Goal: Task Accomplishment & Management: Complete application form

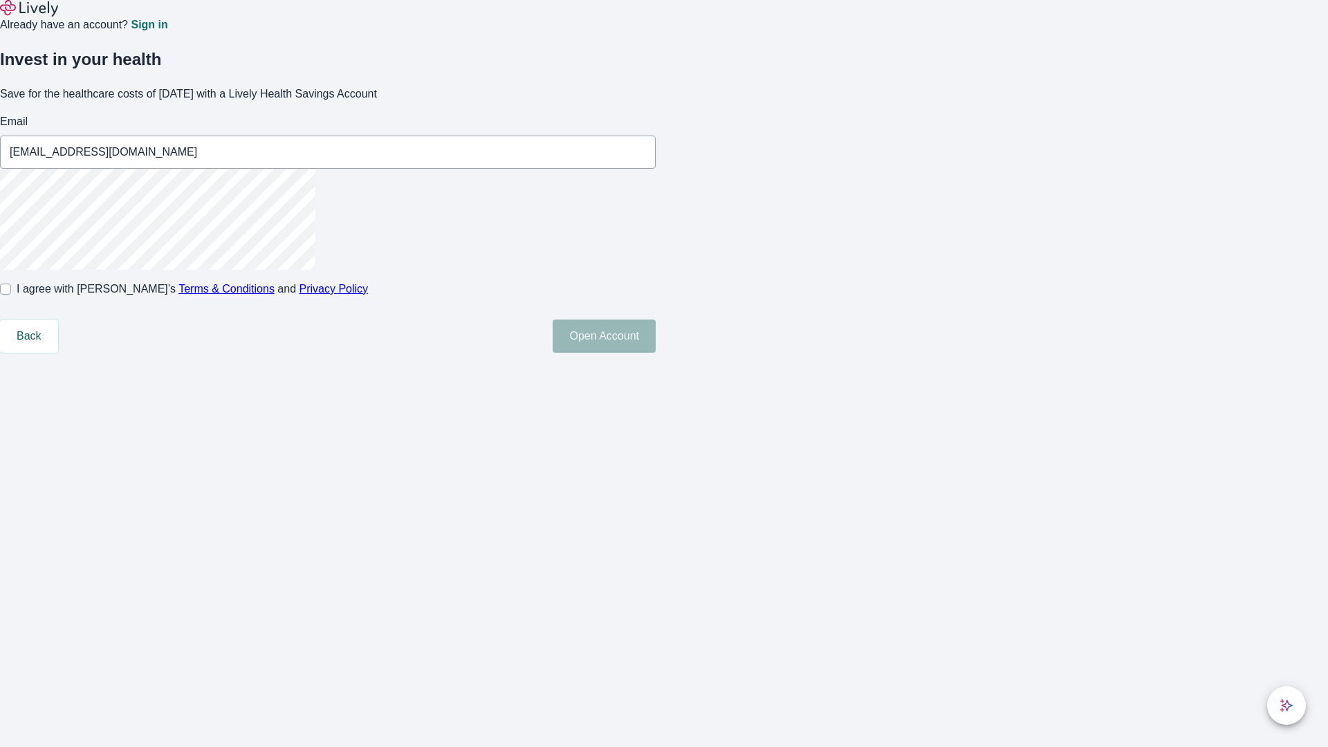
click at [11, 295] on input "I agree with Lively’s Terms & Conditions and Privacy Policy" at bounding box center [5, 289] width 11 height 11
checkbox input "true"
click at [656, 353] on button "Open Account" at bounding box center [604, 336] width 103 height 33
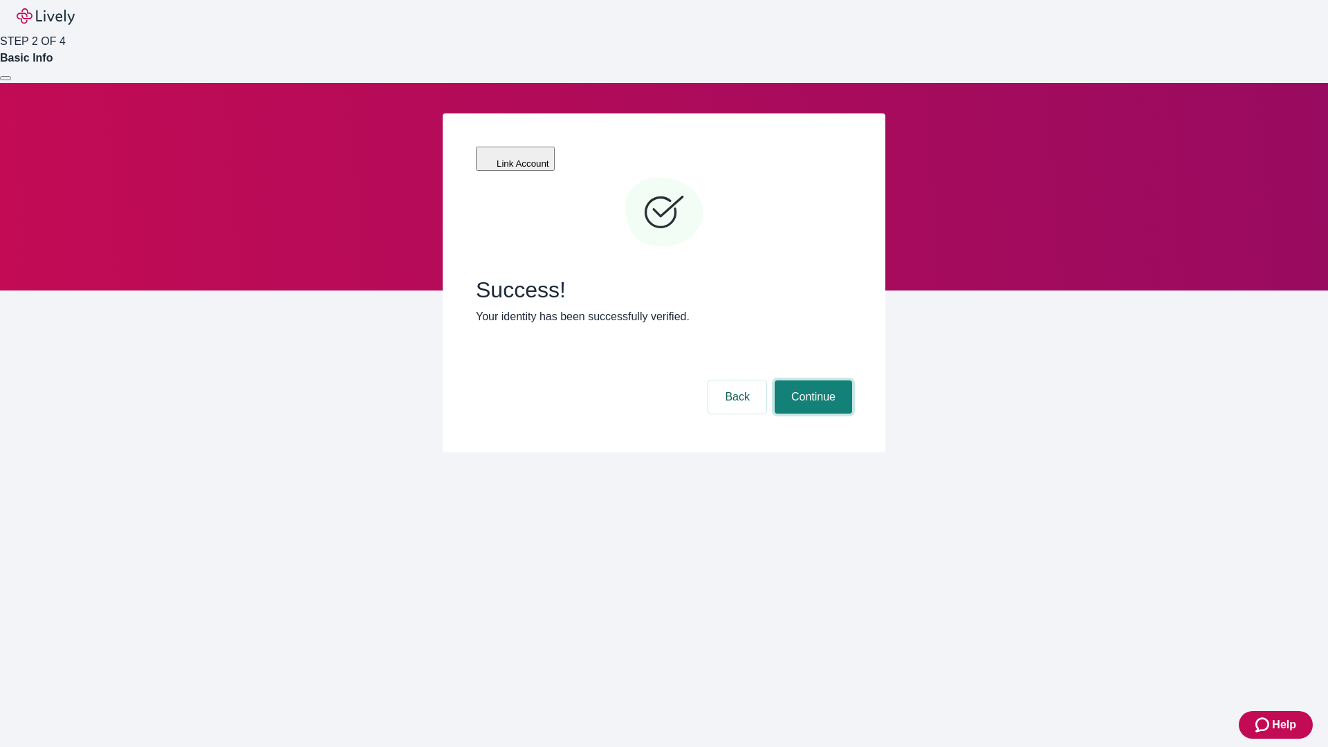
click at [812, 381] on button "Continue" at bounding box center [813, 397] width 77 height 33
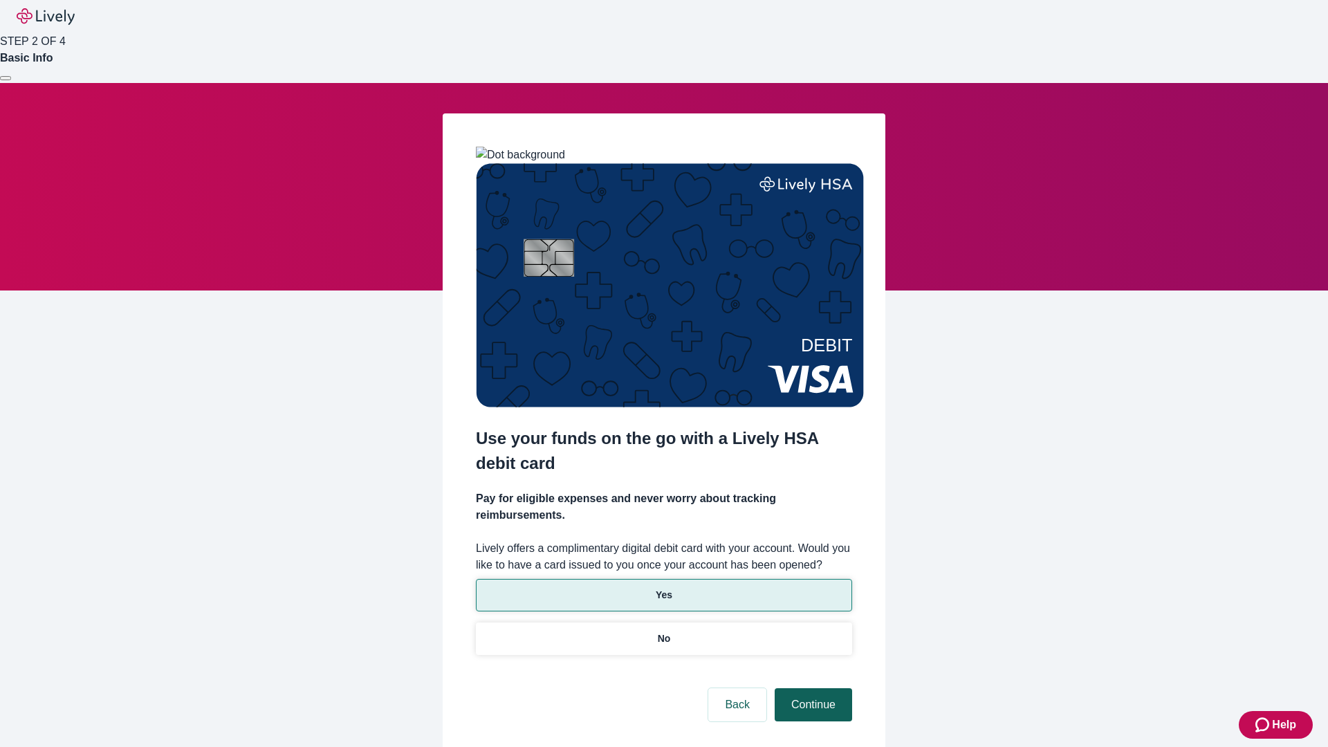
click at [663, 632] on p "No" at bounding box center [664, 639] width 13 height 15
click at [812, 688] on button "Continue" at bounding box center [813, 704] width 77 height 33
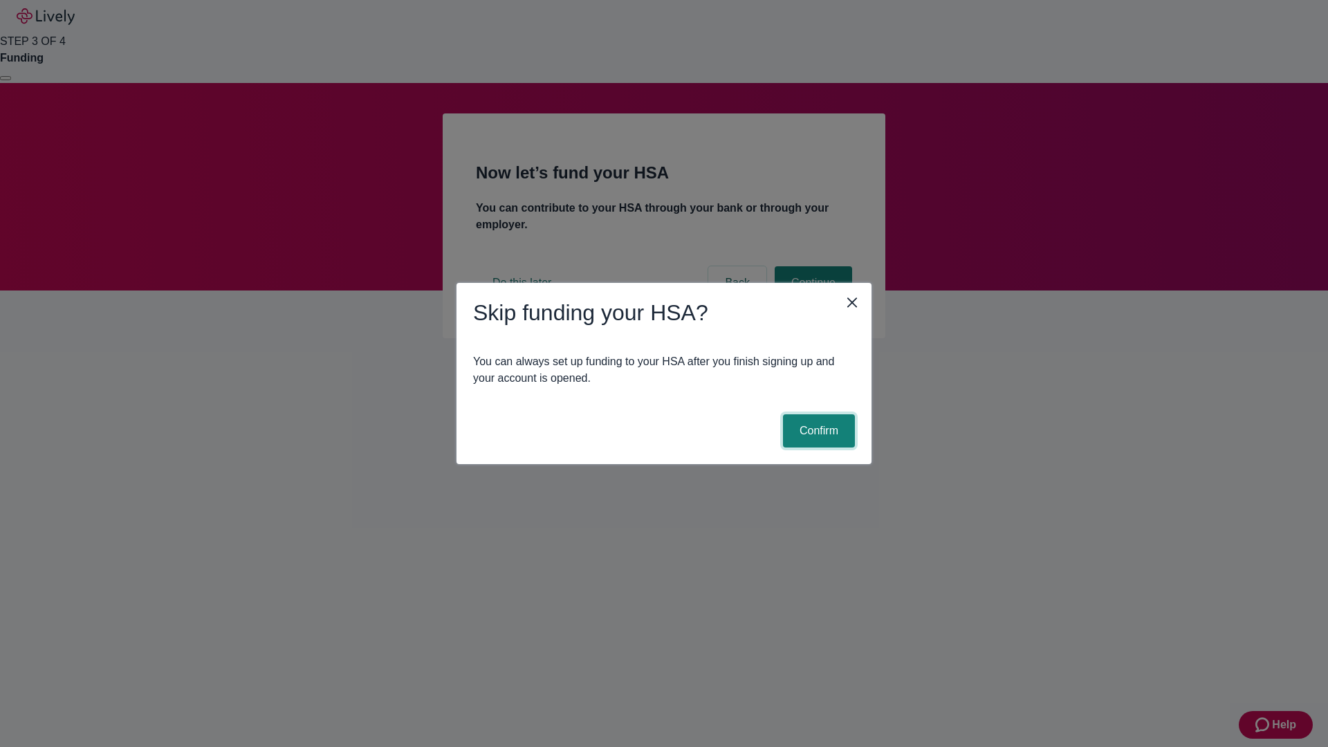
click at [817, 431] on button "Confirm" at bounding box center [819, 430] width 72 height 33
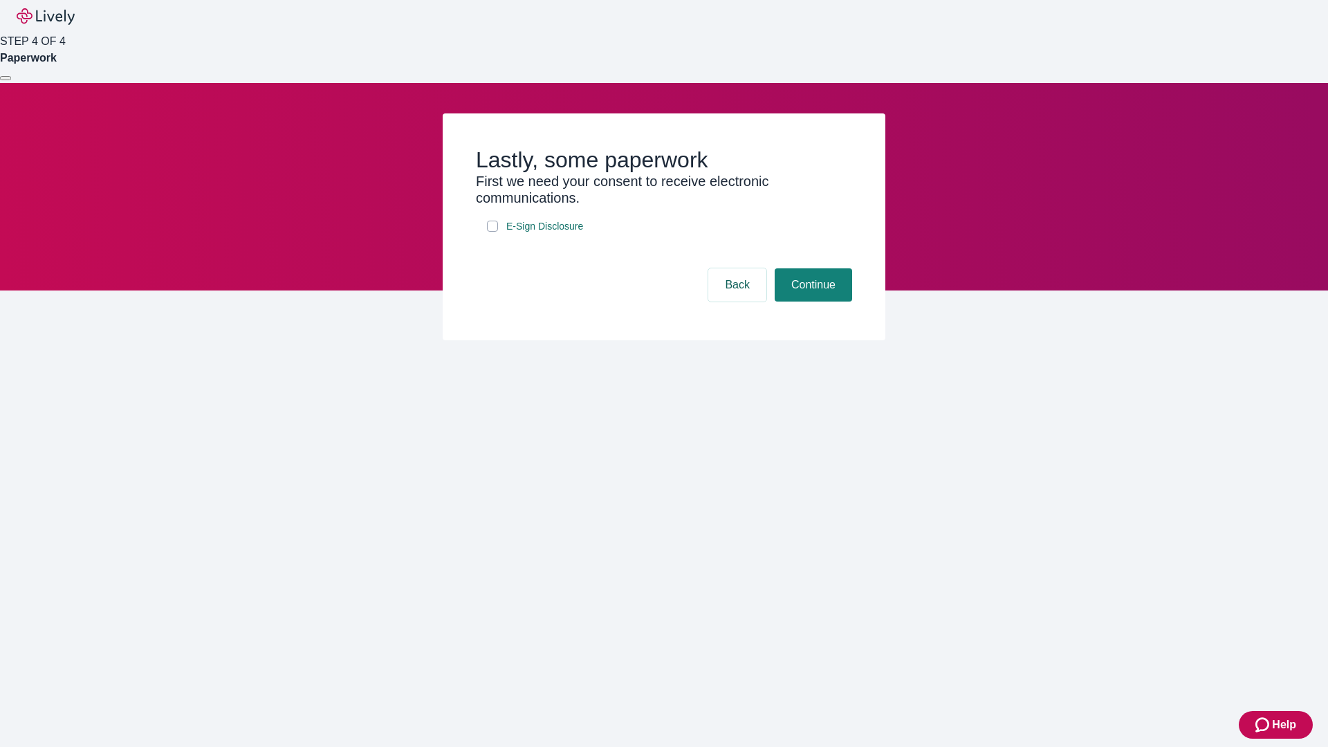
click at [493, 232] on input "E-Sign Disclosure" at bounding box center [492, 226] width 11 height 11
checkbox input "true"
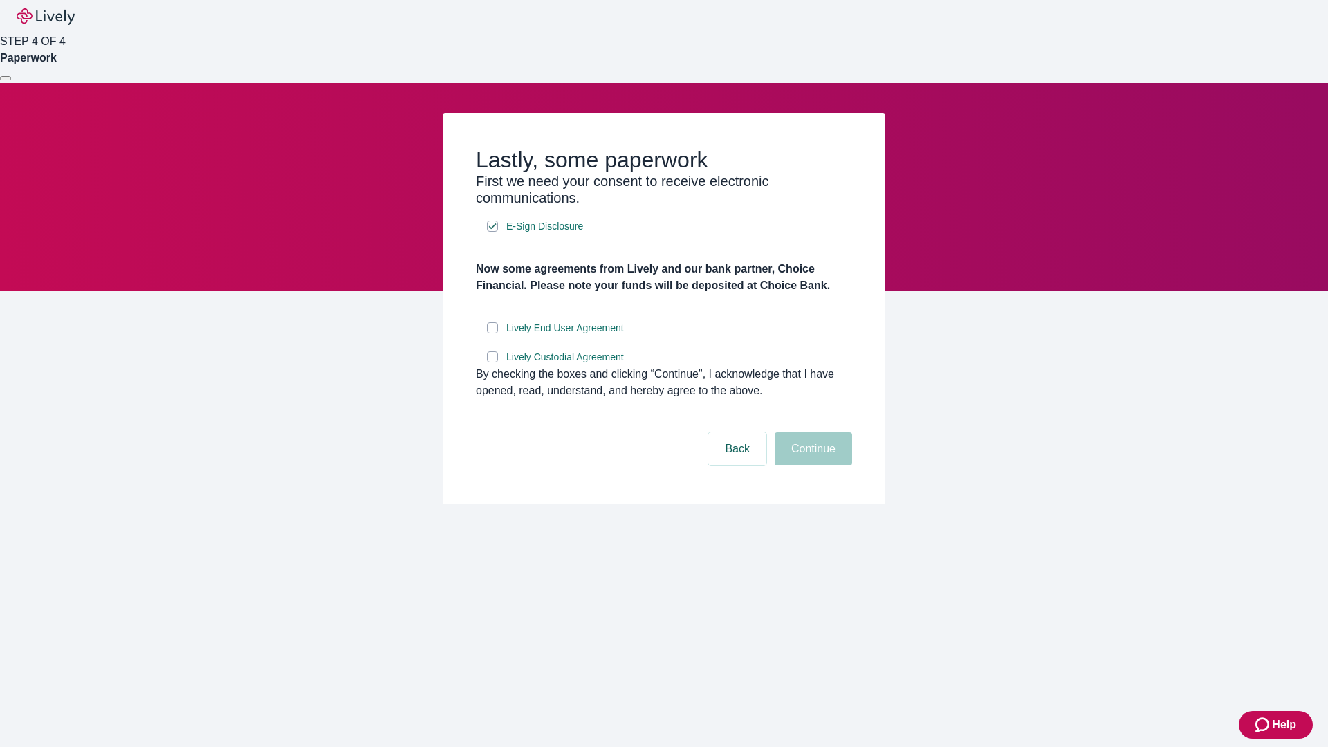
click at [493, 333] on input "Lively End User Agreement" at bounding box center [492, 327] width 11 height 11
checkbox input "true"
click at [493, 363] on input "Lively Custodial Agreement" at bounding box center [492, 356] width 11 height 11
checkbox input "true"
click at [812, 466] on button "Continue" at bounding box center [813, 448] width 77 height 33
